Goal: Transaction & Acquisition: Purchase product/service

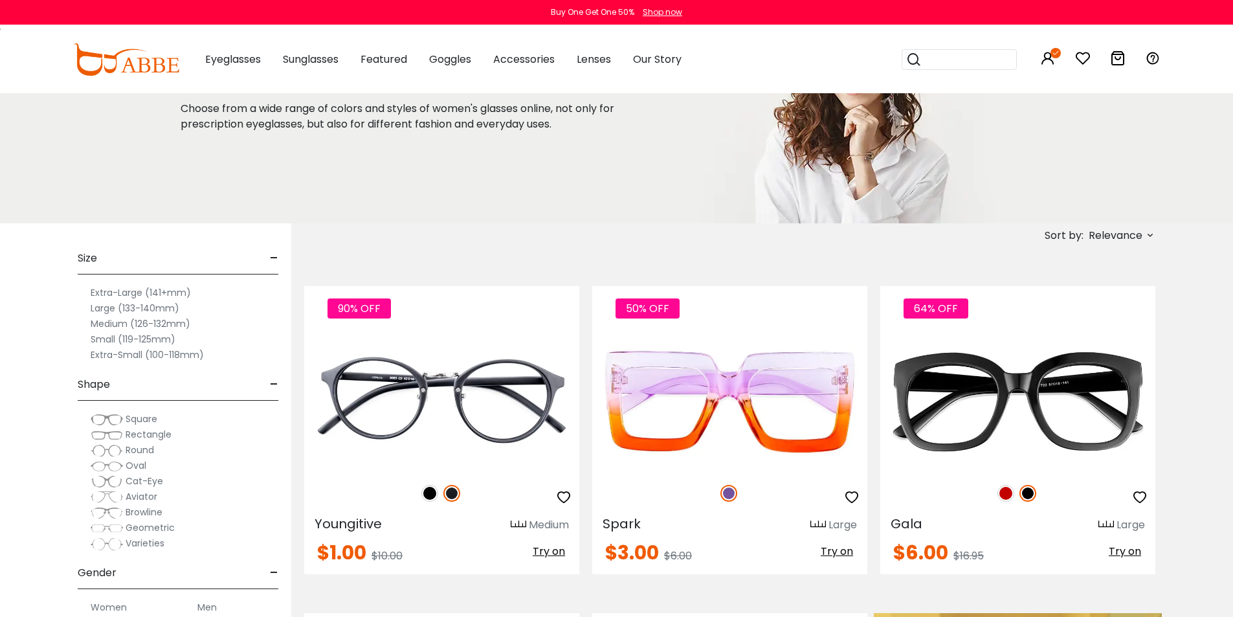
scroll to position [194, 0]
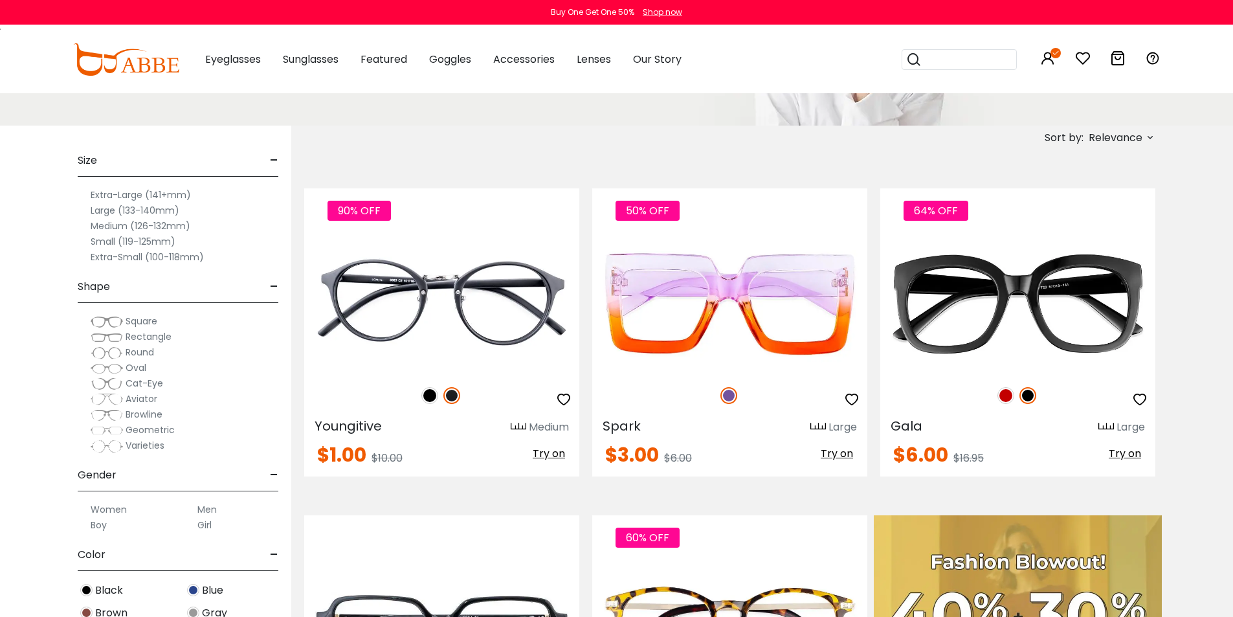
click at [119, 368] on img at bounding box center [107, 368] width 32 height 13
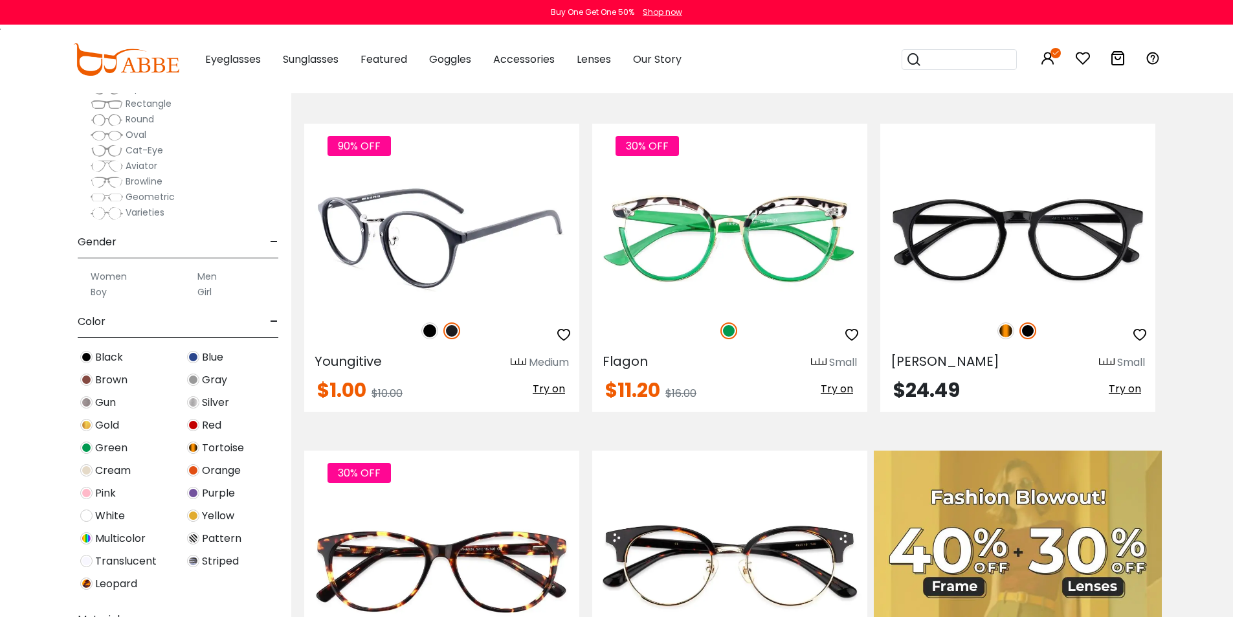
scroll to position [65, 0]
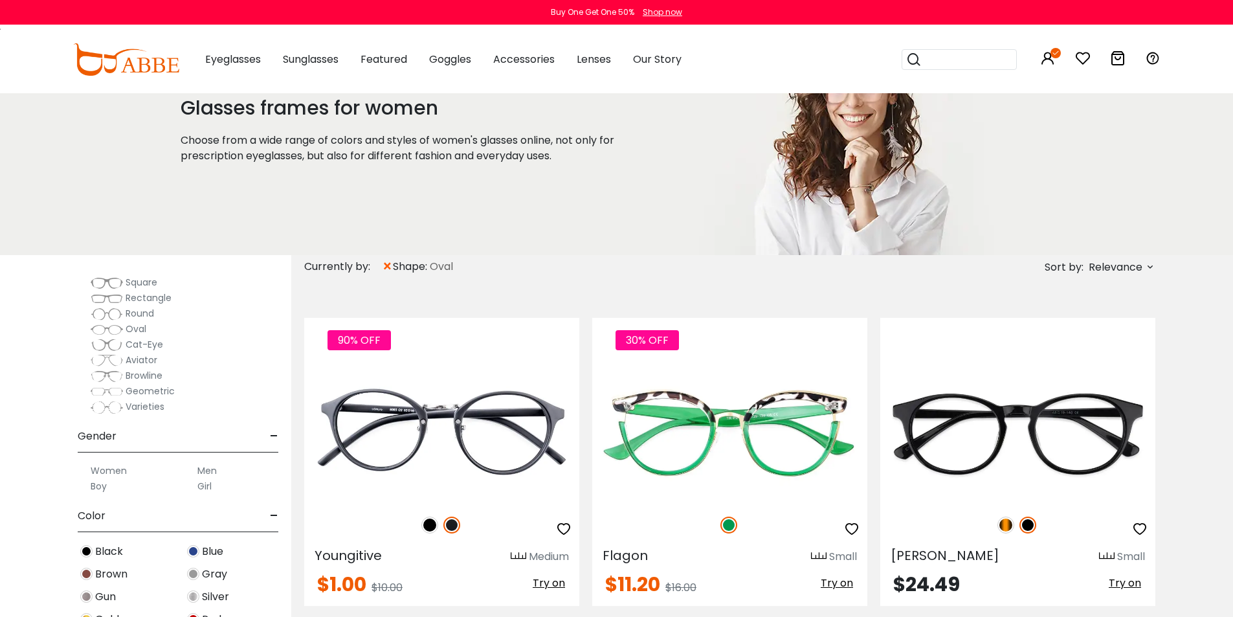
click at [115, 283] on img at bounding box center [107, 282] width 32 height 13
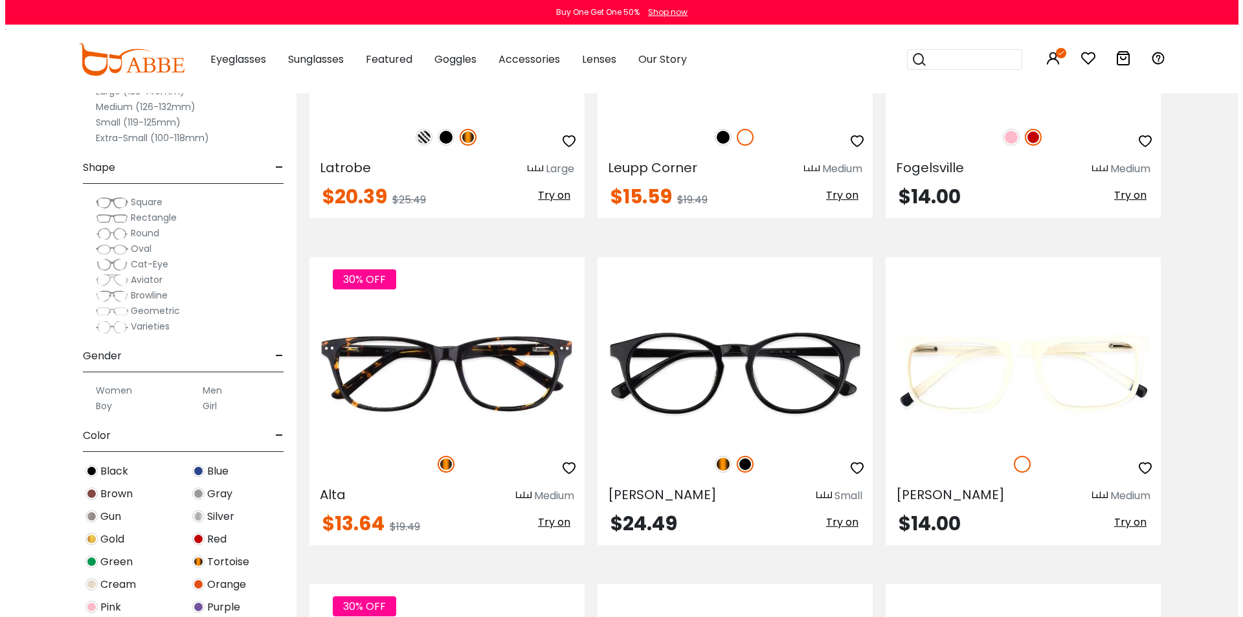
scroll to position [2201, 0]
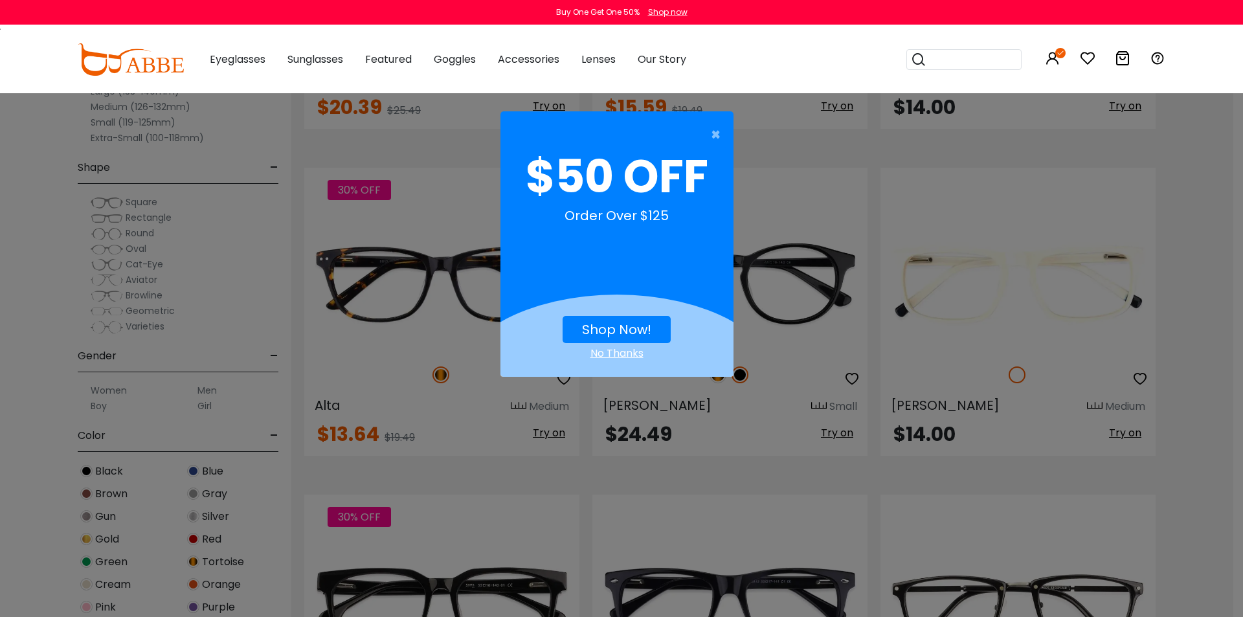
click at [596, 328] on link "Shop Now!" at bounding box center [616, 329] width 69 height 18
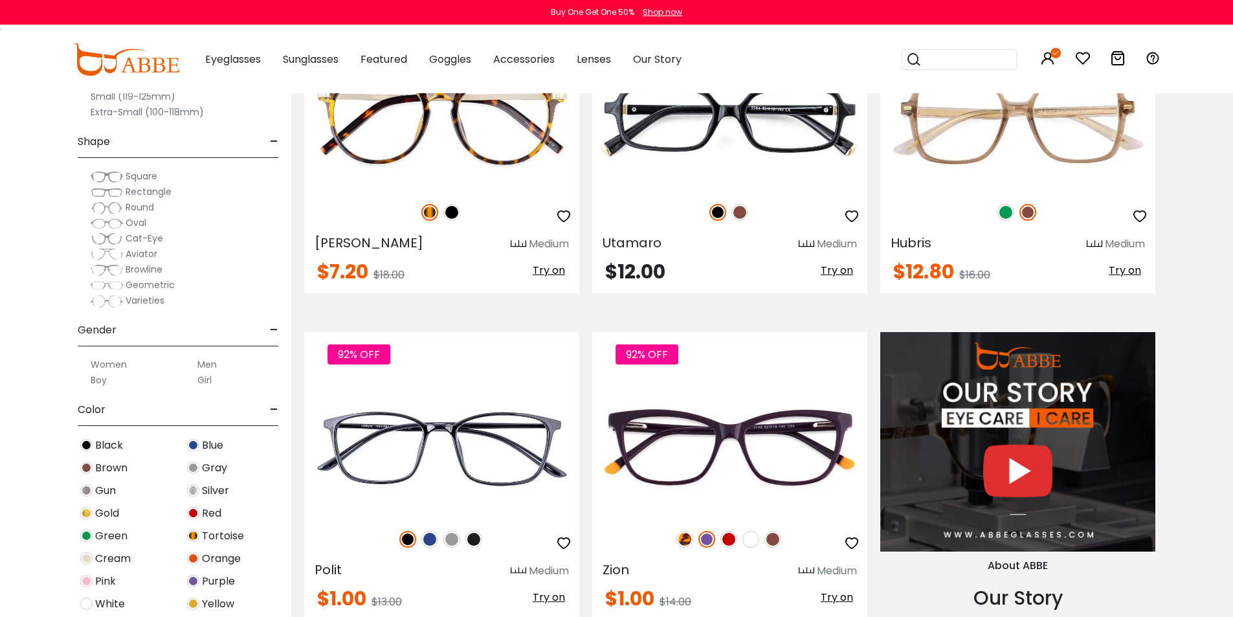
scroll to position [65, 0]
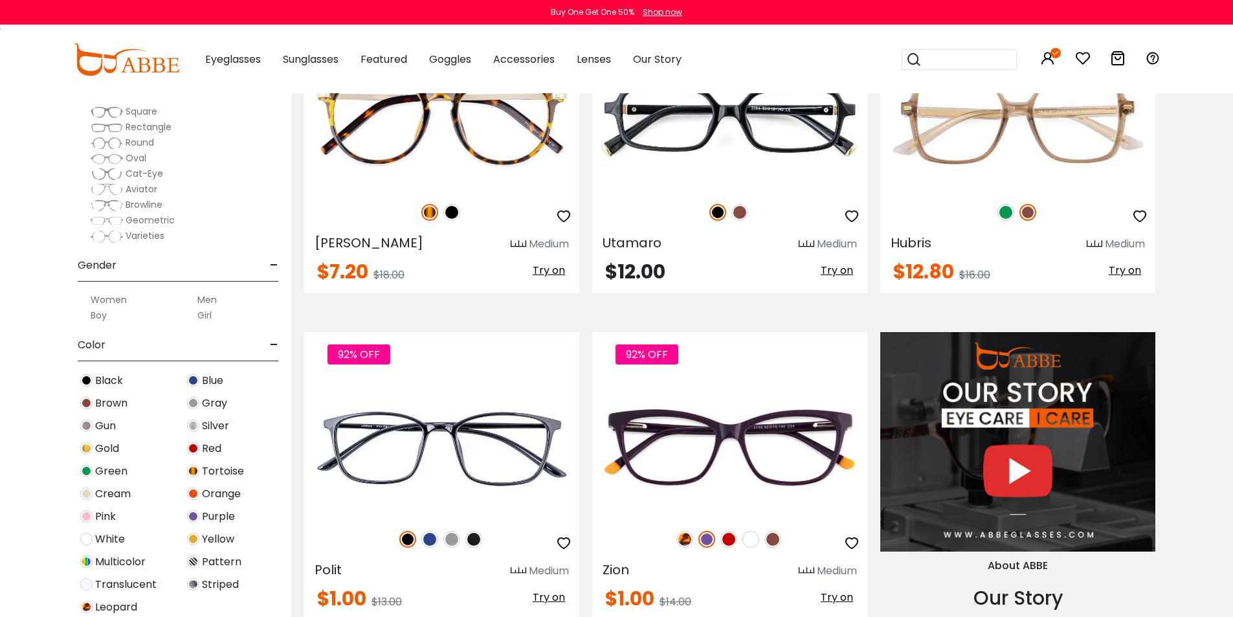
click at [120, 301] on label "Women" at bounding box center [109, 300] width 36 height 16
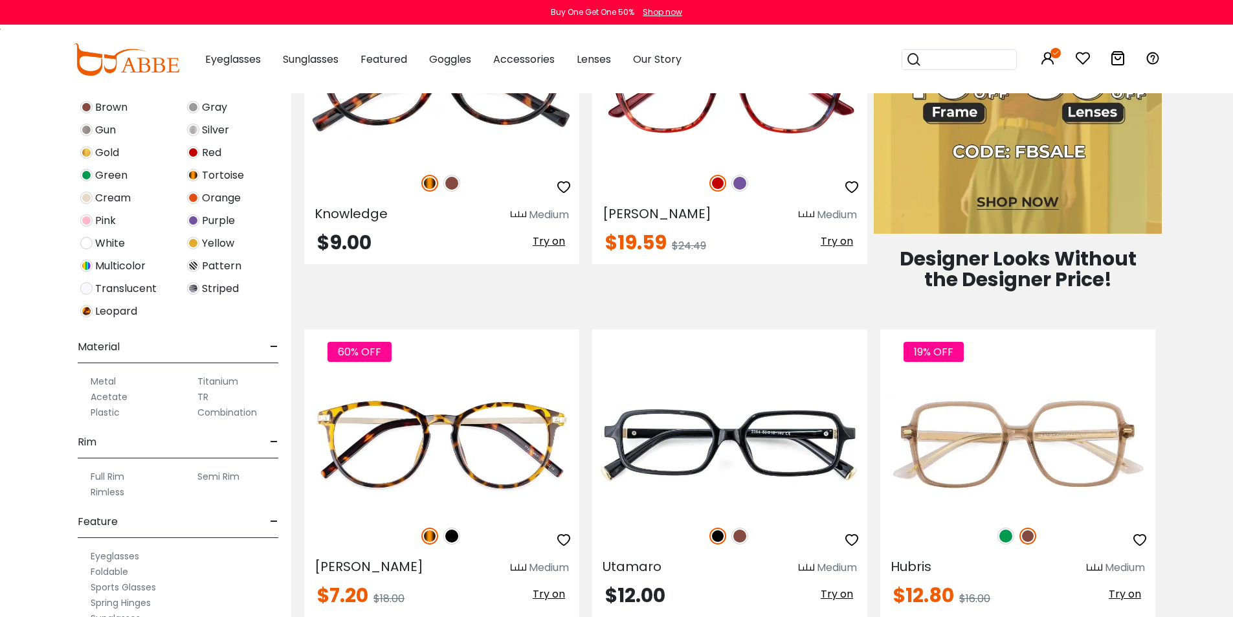
scroll to position [388, 0]
click at [219, 383] on label "Titanium" at bounding box center [217, 380] width 41 height 16
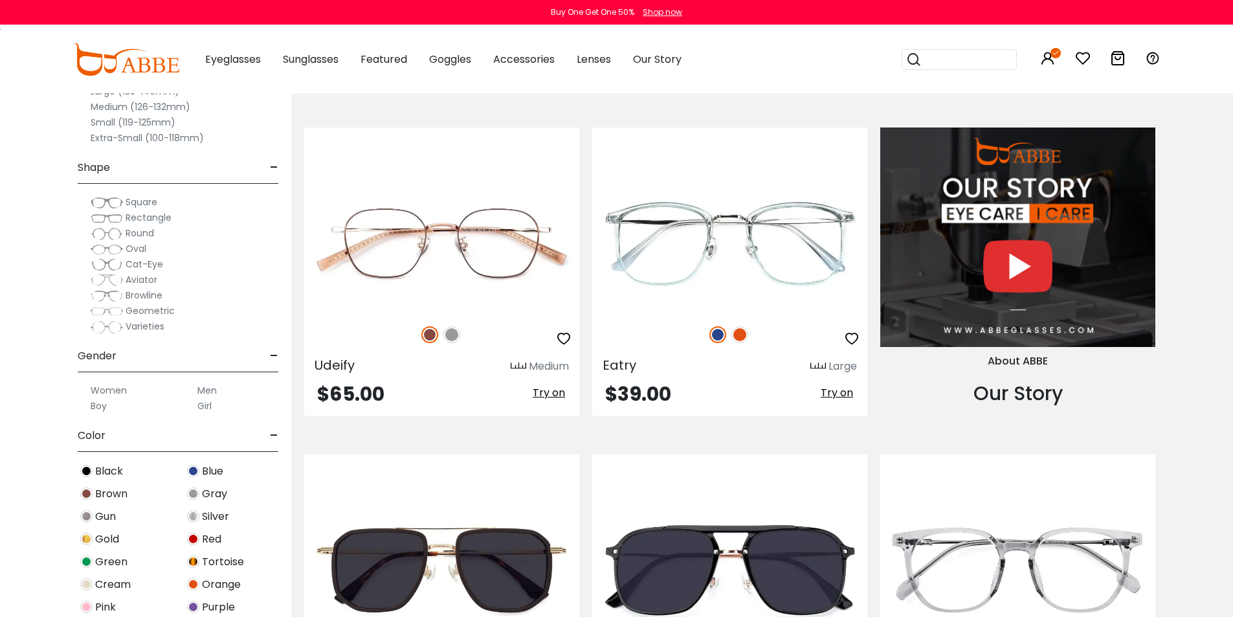
scroll to position [1295, 0]
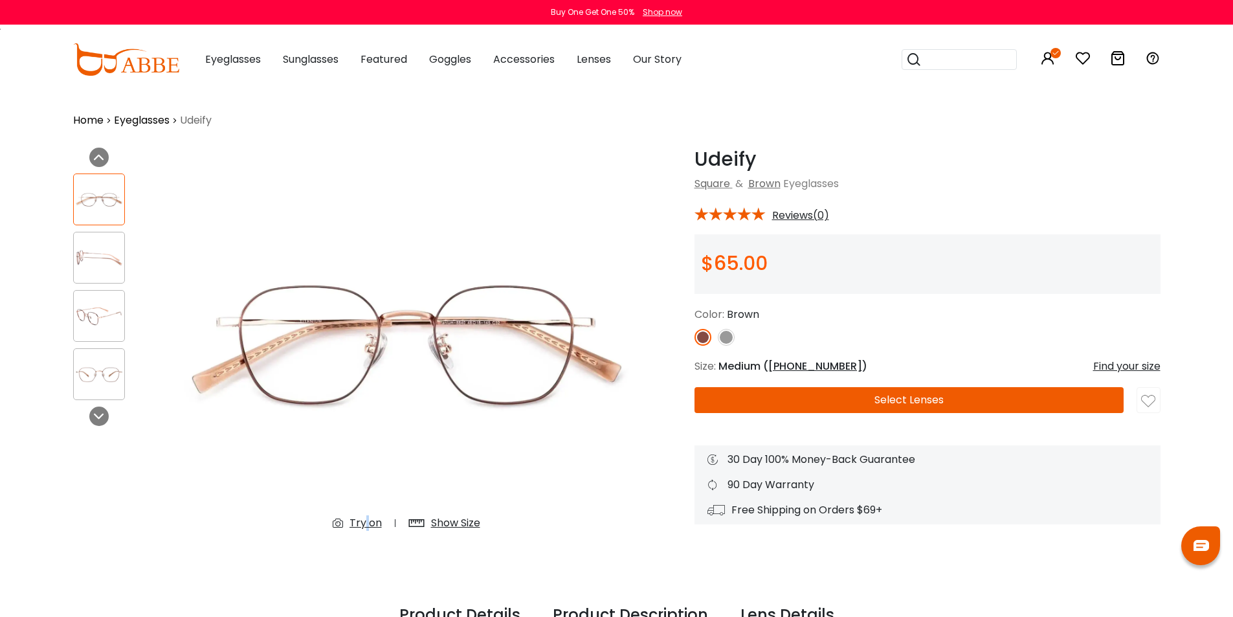
click at [366, 522] on div "Try on" at bounding box center [366, 523] width 32 height 16
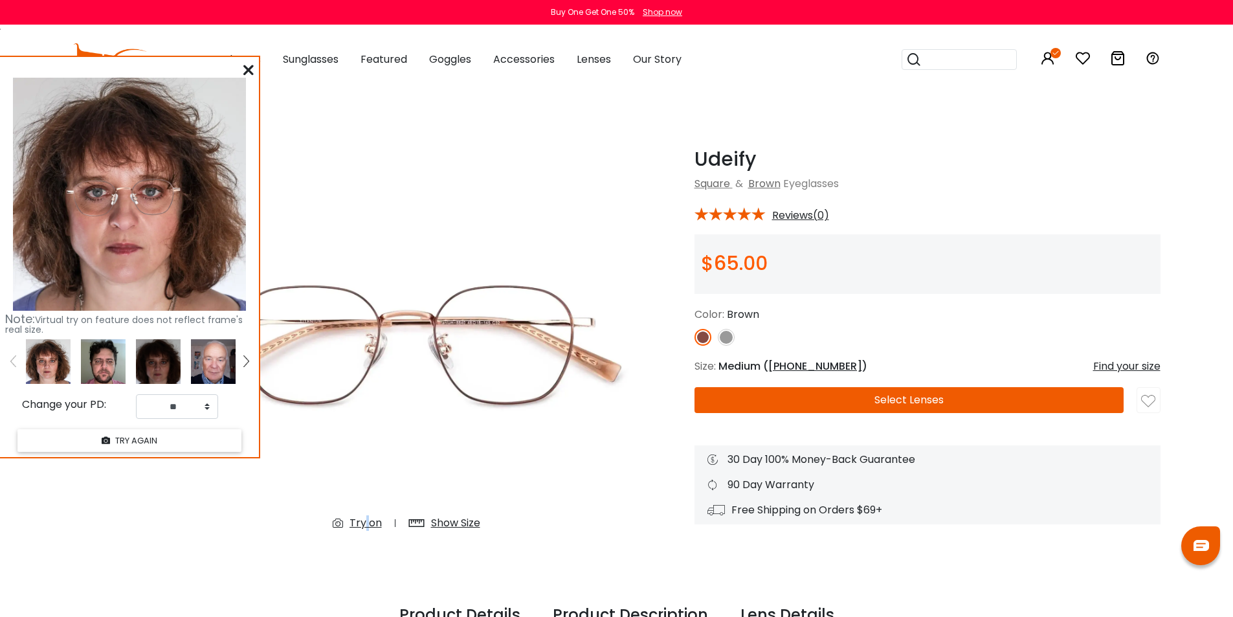
click at [172, 364] on img at bounding box center [158, 361] width 45 height 45
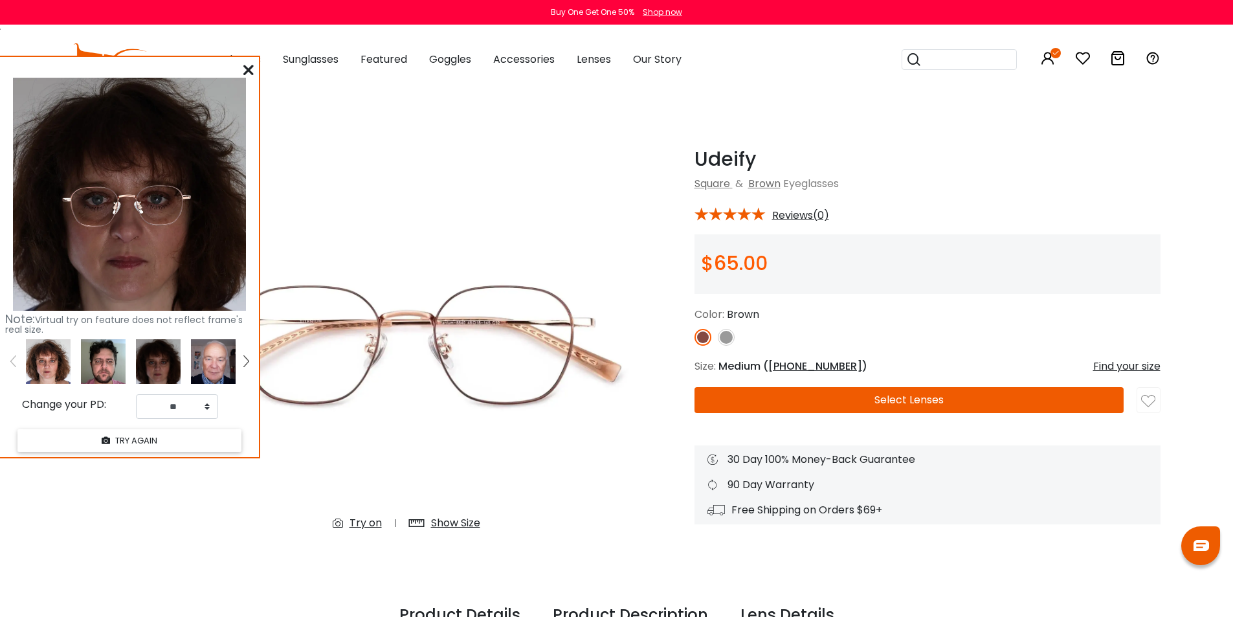
click at [241, 365] on link at bounding box center [246, 361] width 16 height 45
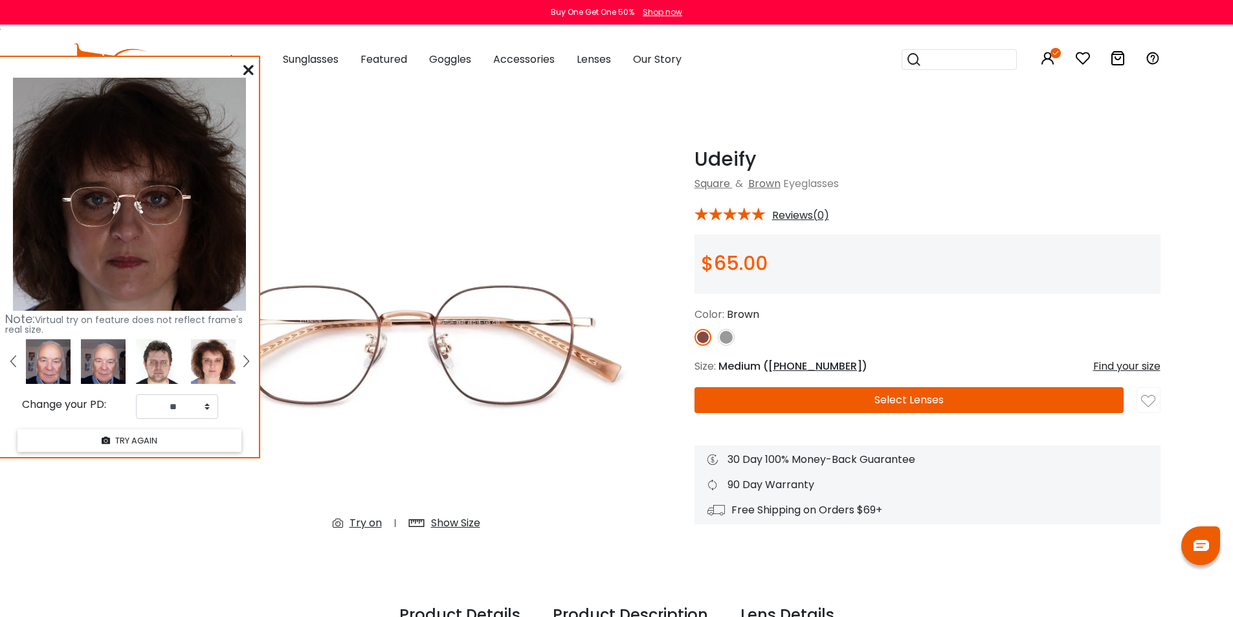
click at [203, 372] on img at bounding box center [213, 361] width 45 height 45
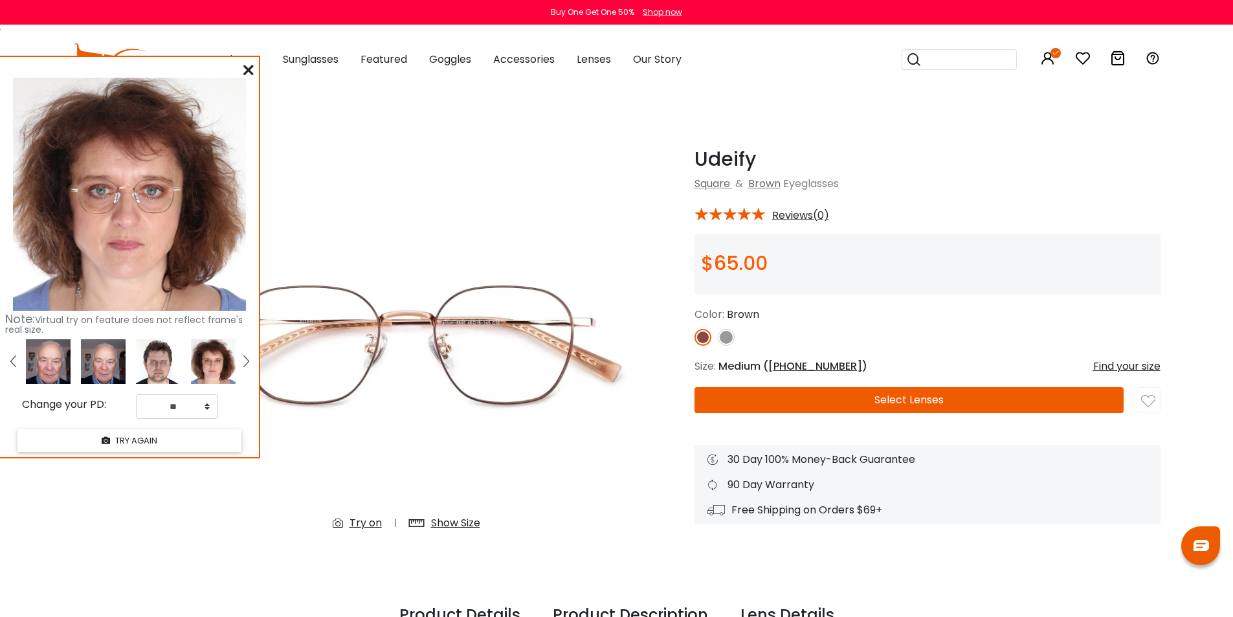
click at [17, 361] on link at bounding box center [13, 361] width 16 height 45
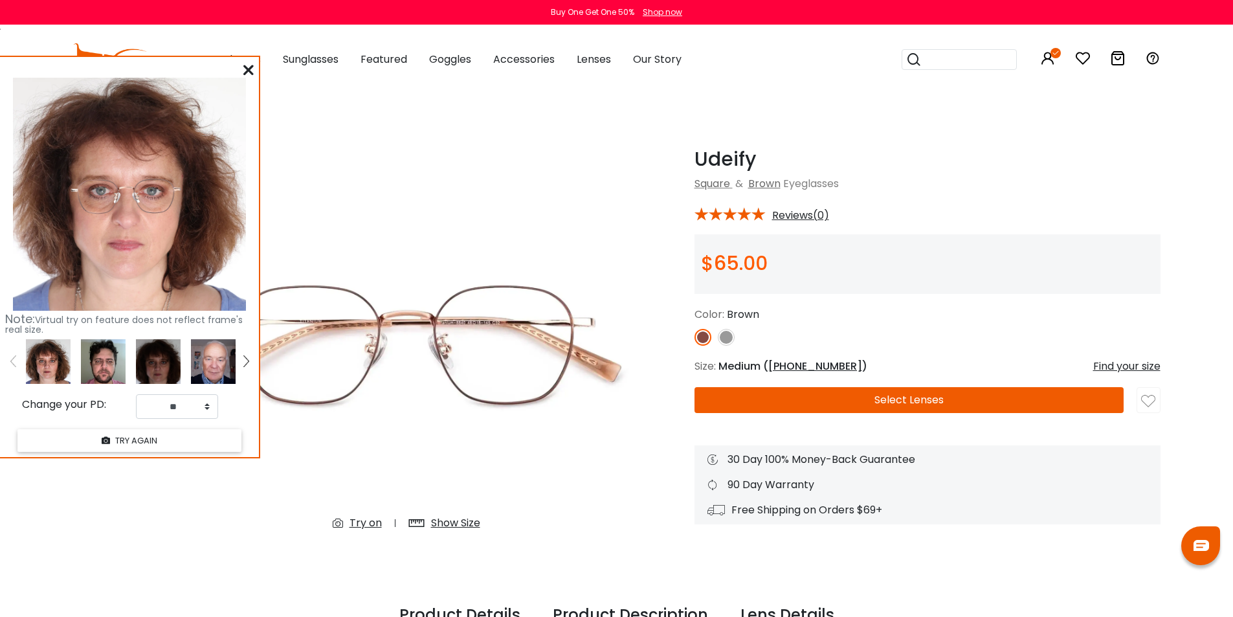
click at [37, 362] on img at bounding box center [48, 361] width 45 height 45
